Goal: Find contact information: Find phone number

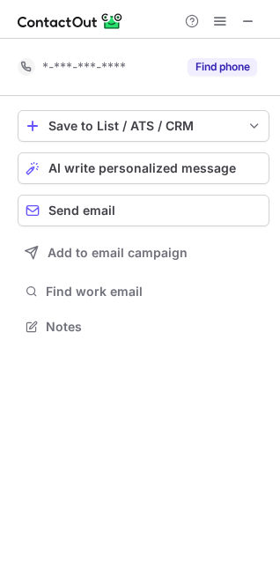
scroll to position [313, 280]
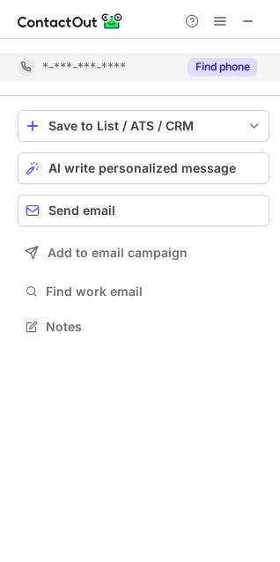
click at [192, 70] on button "Find phone" at bounding box center [223, 67] width 70 height 18
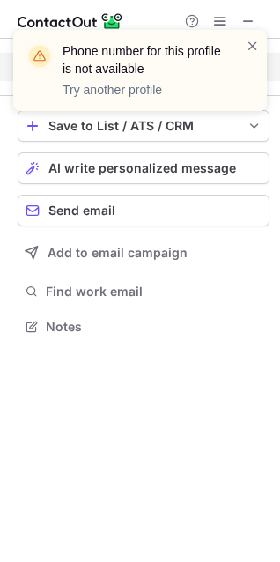
click at [256, 22] on div "Phone number for this profile is not available Try another profile" at bounding box center [140, 77] width 282 height 130
click at [249, 21] on div "Phone number for this profile is not available Try another profile" at bounding box center [140, 77] width 282 height 130
click at [252, 47] on span at bounding box center [253, 46] width 14 height 18
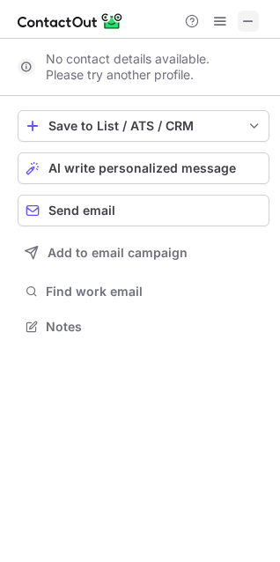
click at [251, 14] on span at bounding box center [248, 21] width 14 height 14
